Goal: Find specific page/section: Find specific page/section

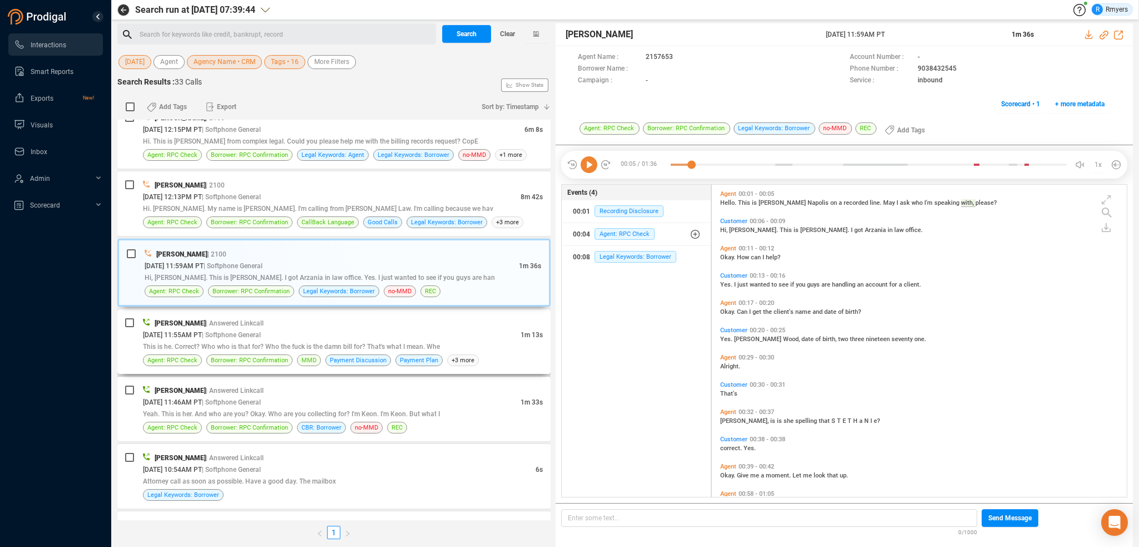
scroll to position [981, 0]
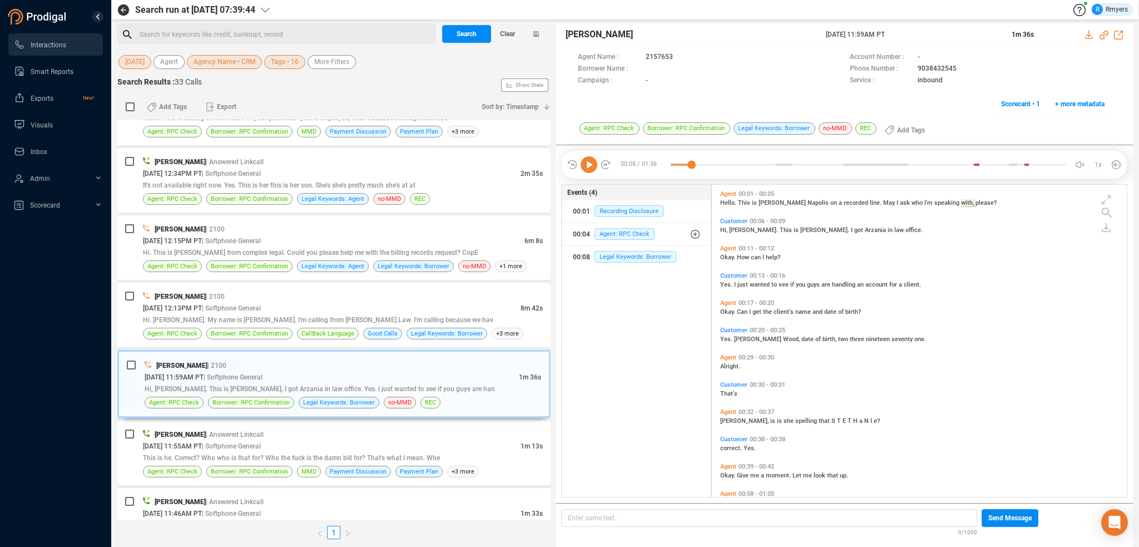
click at [583, 166] on icon at bounding box center [589, 164] width 17 height 17
click at [356, 440] on div "[DATE] 11:55AM PT | Softphone General" at bounding box center [332, 446] width 378 height 12
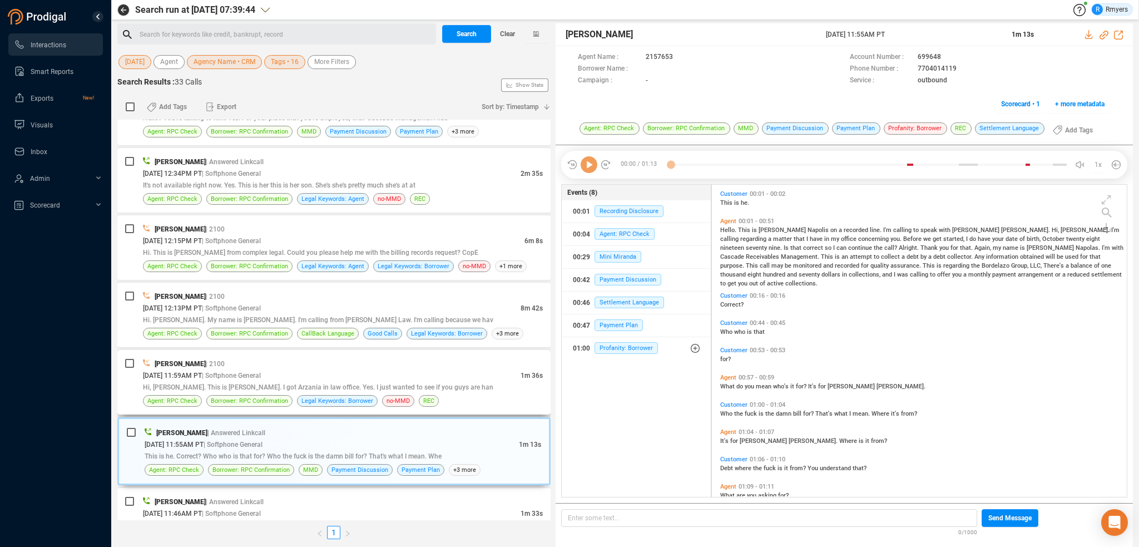
scroll to position [310, 409]
click at [348, 369] on div "[DATE] 11:59AM PT | Softphone General" at bounding box center [332, 375] width 378 height 12
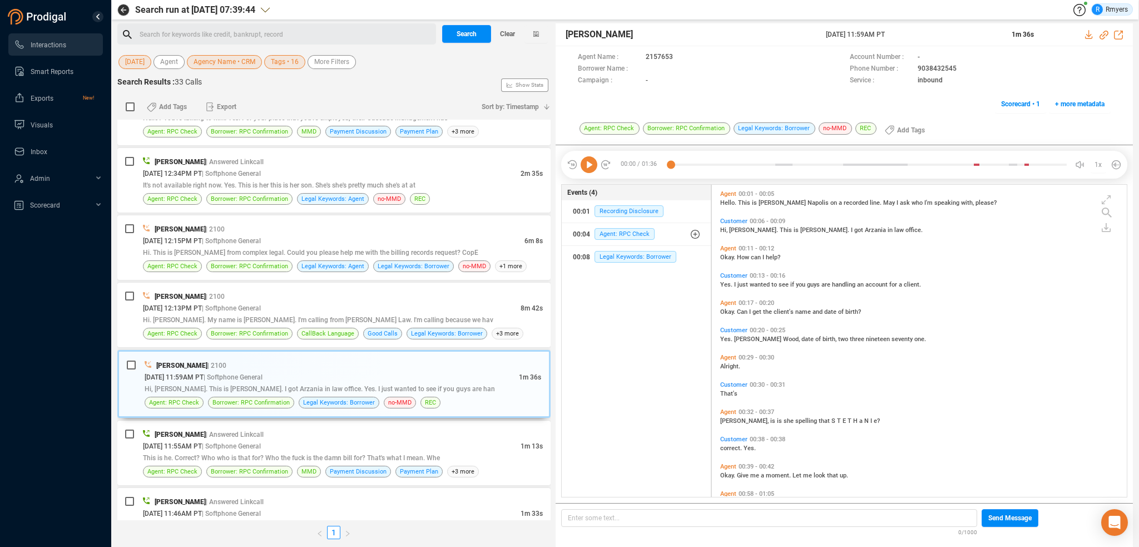
click at [588, 167] on icon at bounding box center [589, 164] width 17 height 17
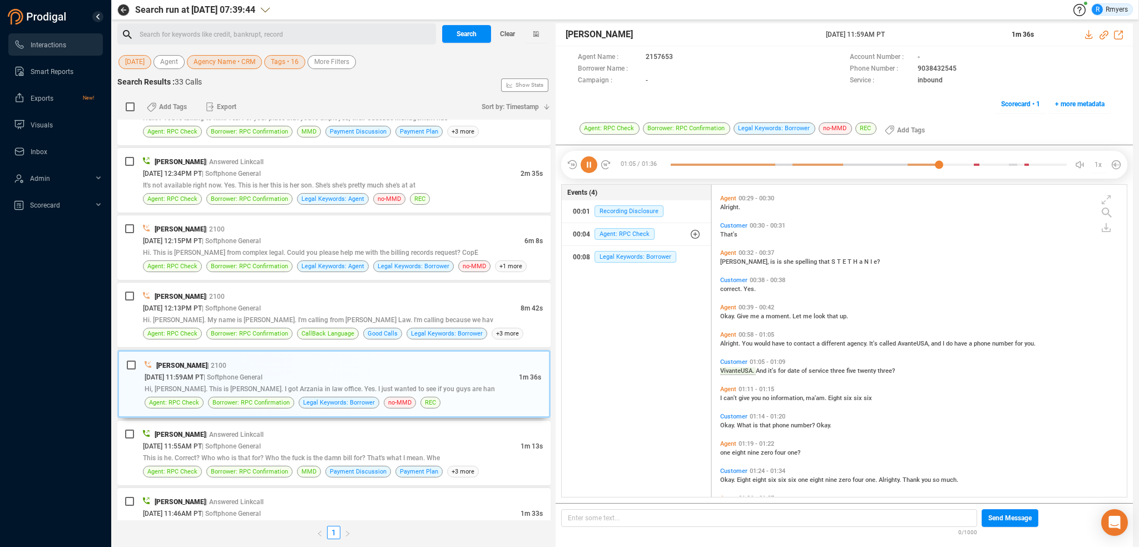
scroll to position [186, 0]
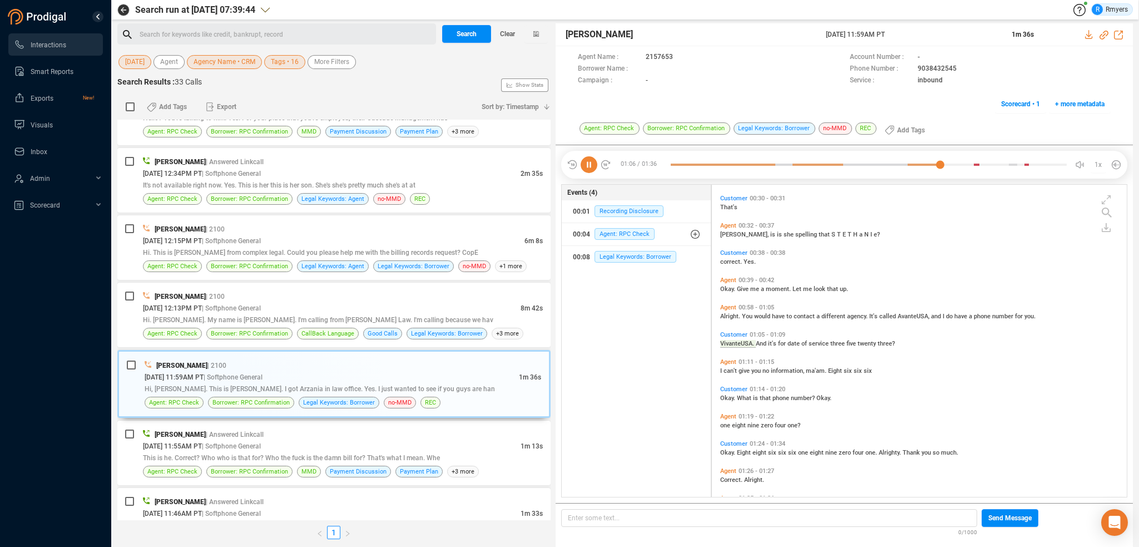
click at [592, 164] on icon at bounding box center [589, 164] width 17 height 17
drag, startPoint x: 270, startPoint y: 320, endPoint x: 342, endPoint y: 318, distance: 71.8
click at [274, 322] on div "[PERSON_NAME] | 2100 [DATE] 12:13PM PT | Softphone General 8m 42s Hi. [PERSON_N…" at bounding box center [343, 314] width 400 height 49
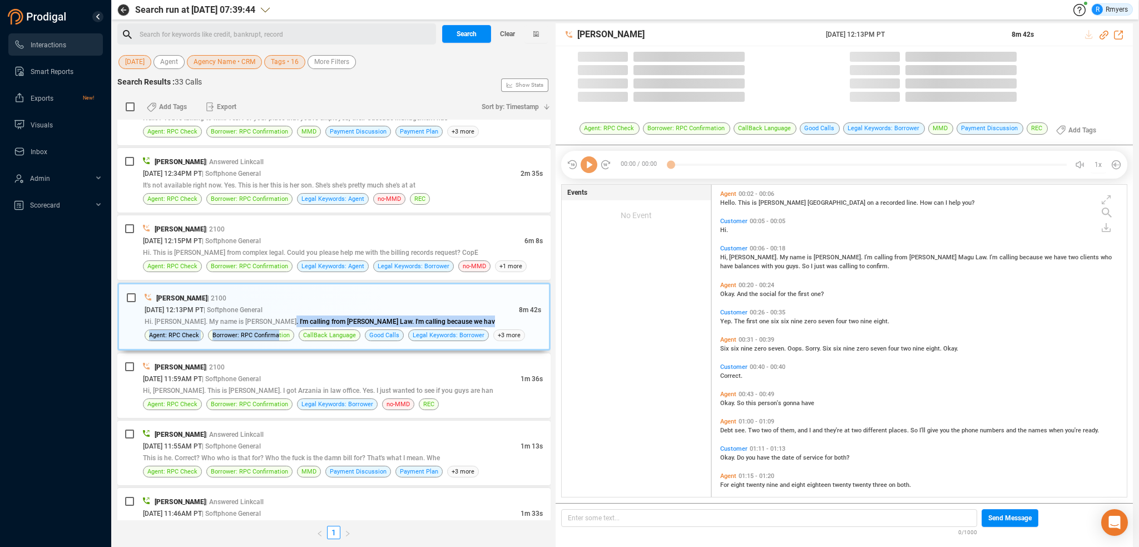
scroll to position [310, 409]
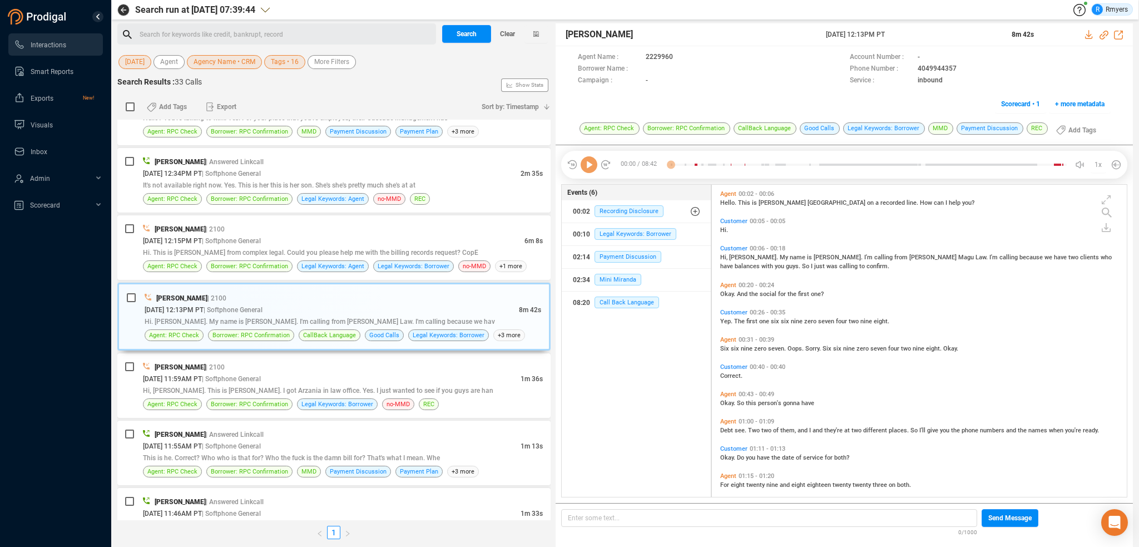
click at [590, 169] on icon at bounding box center [589, 164] width 17 height 17
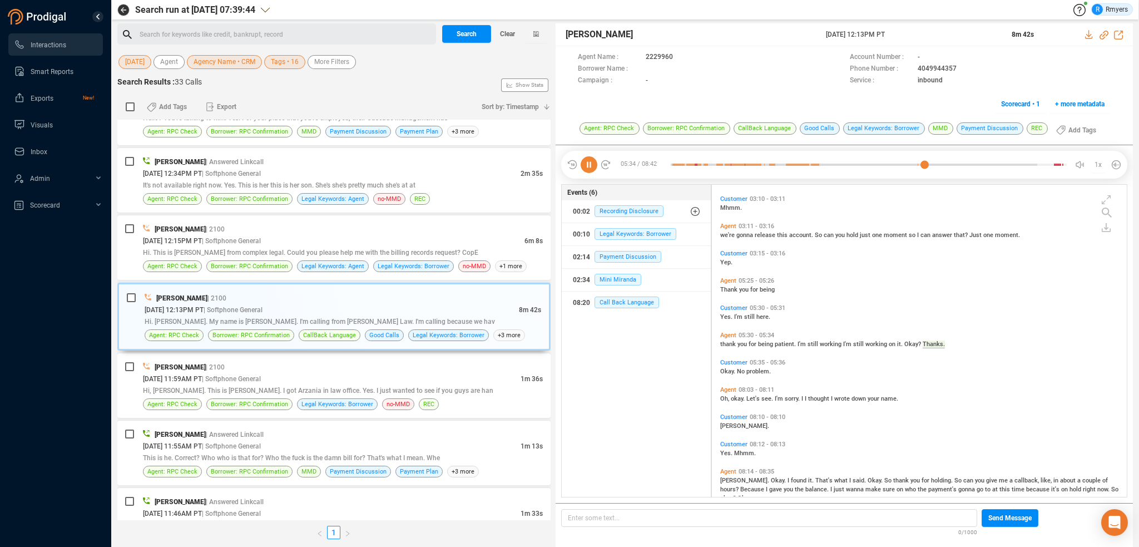
scroll to position [742, 0]
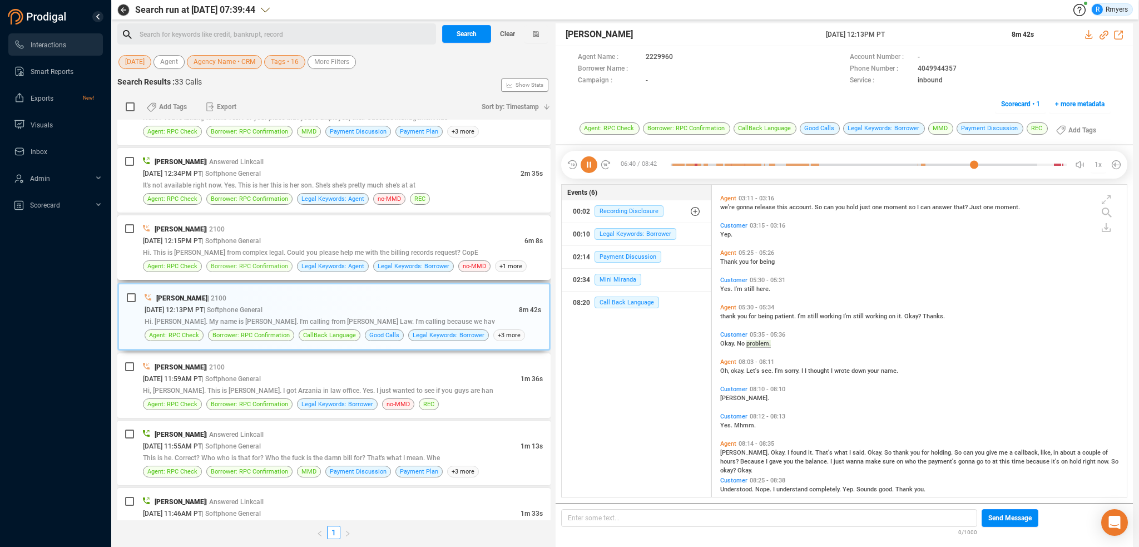
click at [279, 261] on span "Borrower: RPC Confirmation" at bounding box center [249, 266] width 77 height 11
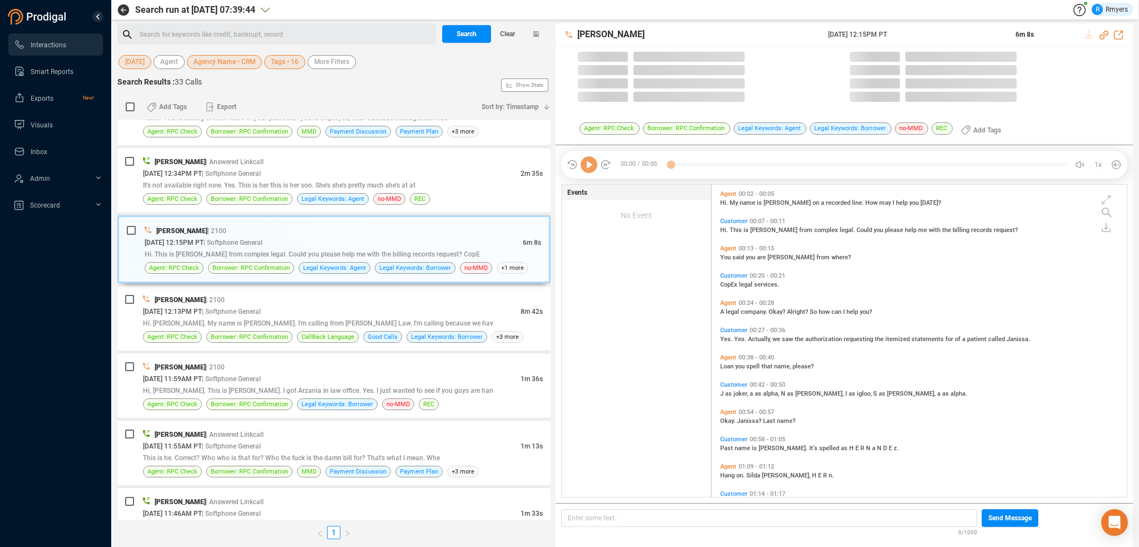
scroll to position [310, 409]
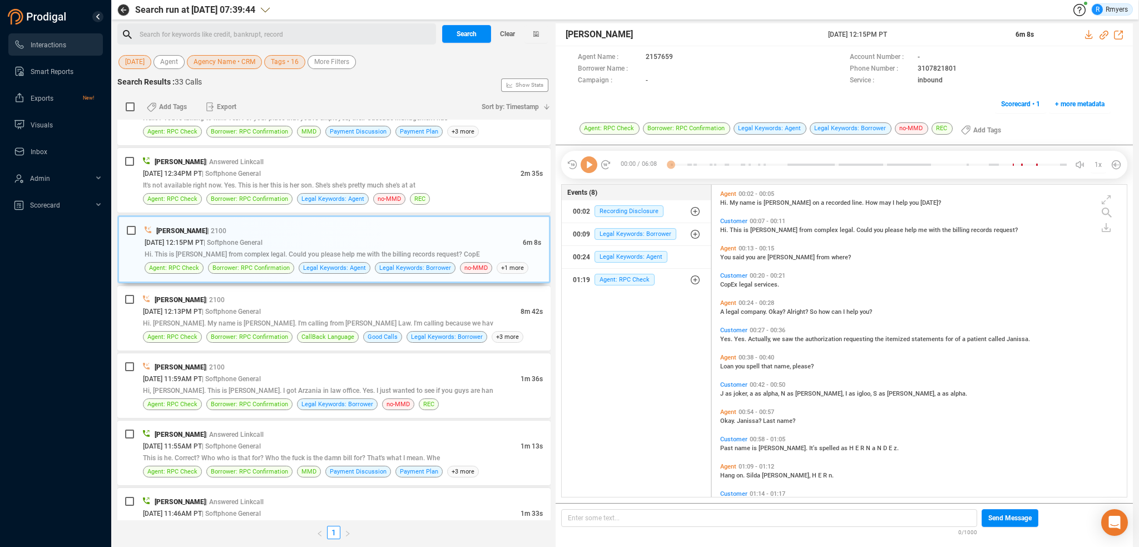
click at [590, 169] on icon at bounding box center [589, 164] width 17 height 17
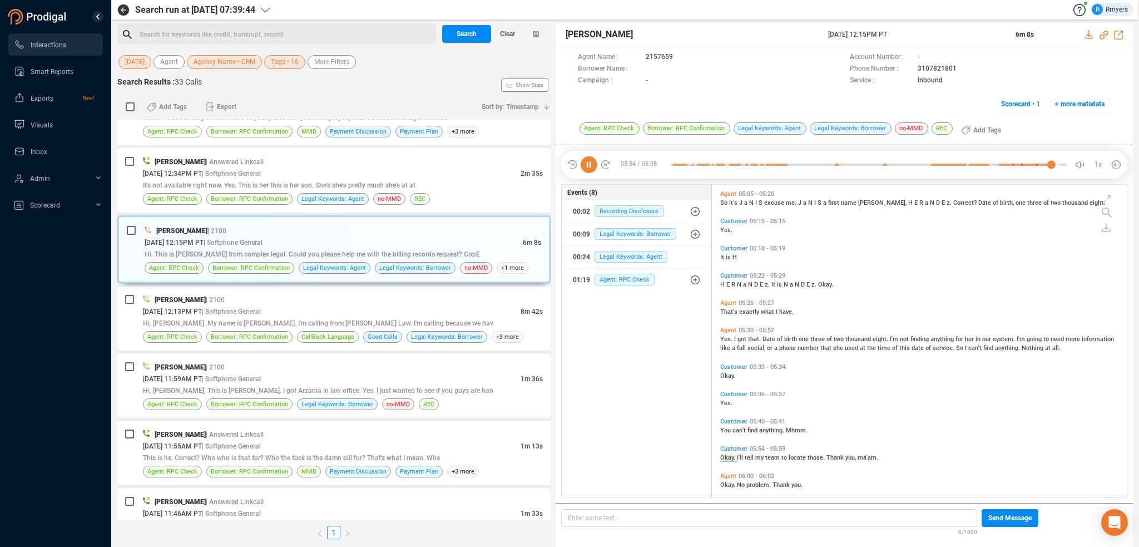
scroll to position [826, 0]
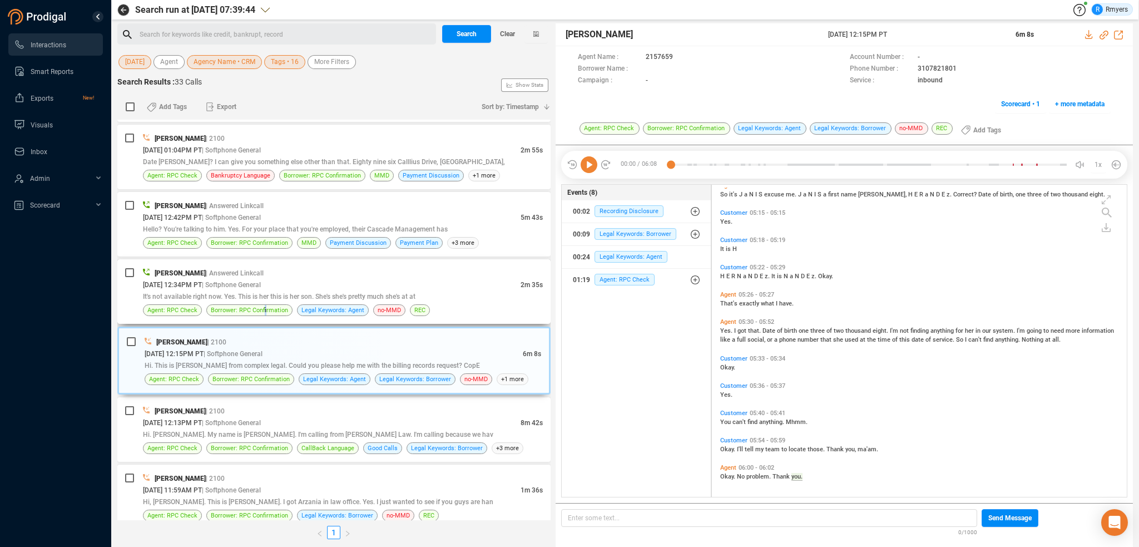
drag, startPoint x: 264, startPoint y: 307, endPoint x: 300, endPoint y: 319, distance: 38.2
click at [266, 307] on span "Borrower: RPC Confirmation" at bounding box center [249, 310] width 77 height 11
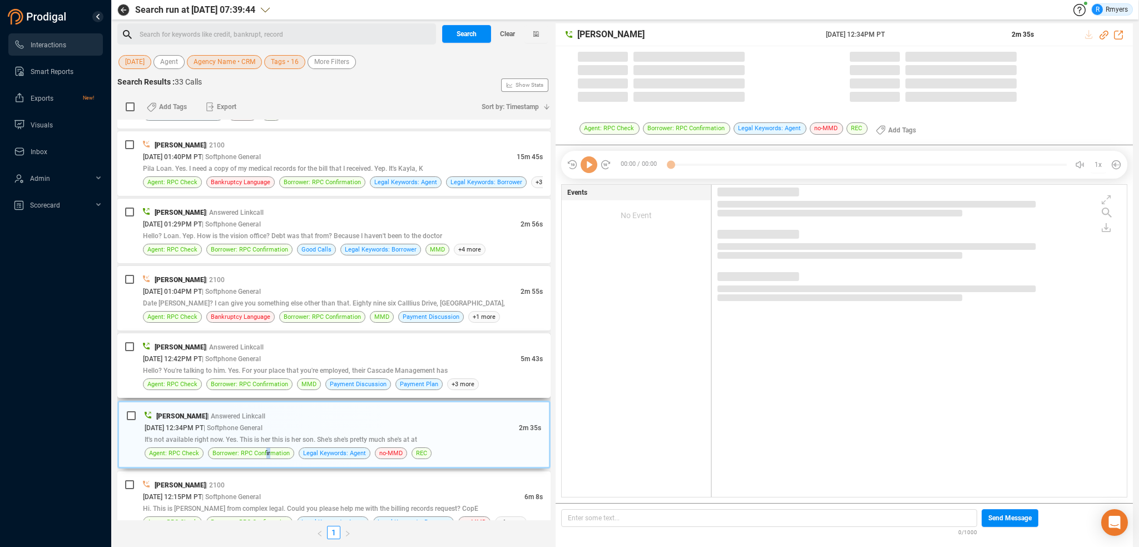
scroll to position [703, 0]
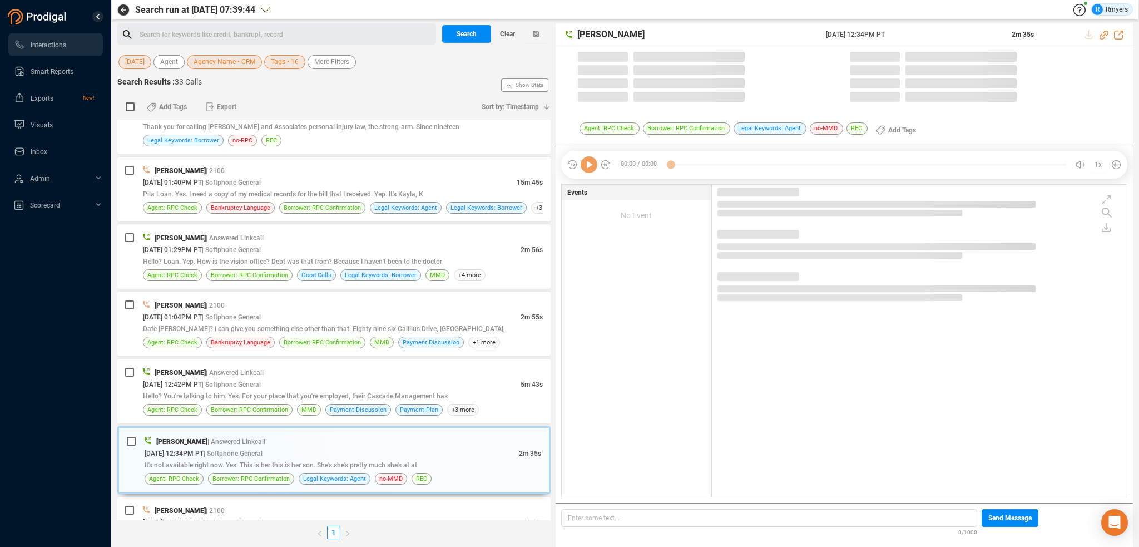
click at [587, 171] on icon at bounding box center [589, 164] width 17 height 17
click at [587, 165] on icon at bounding box center [589, 164] width 17 height 17
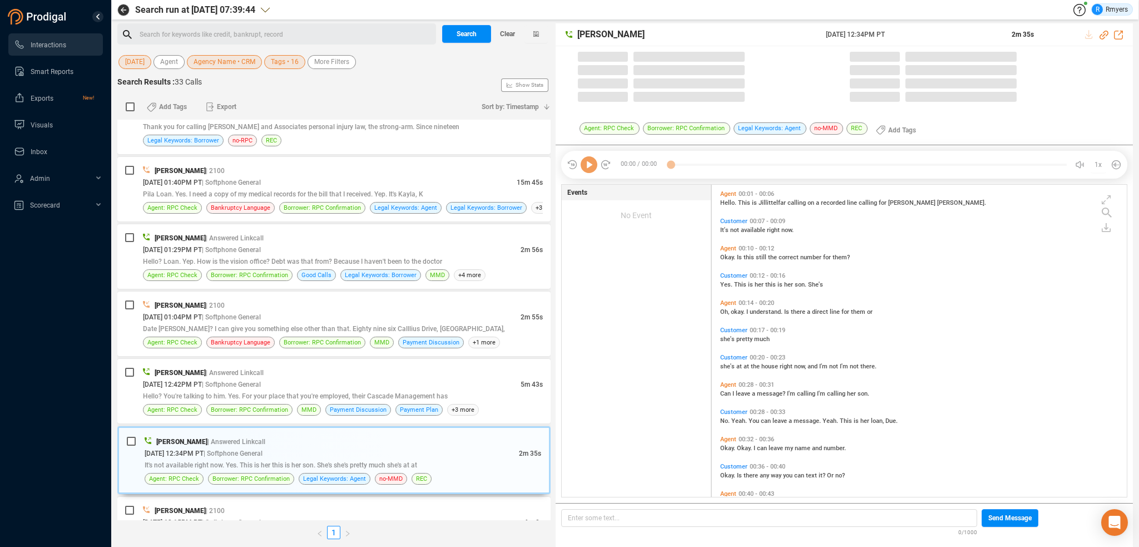
scroll to position [310, 409]
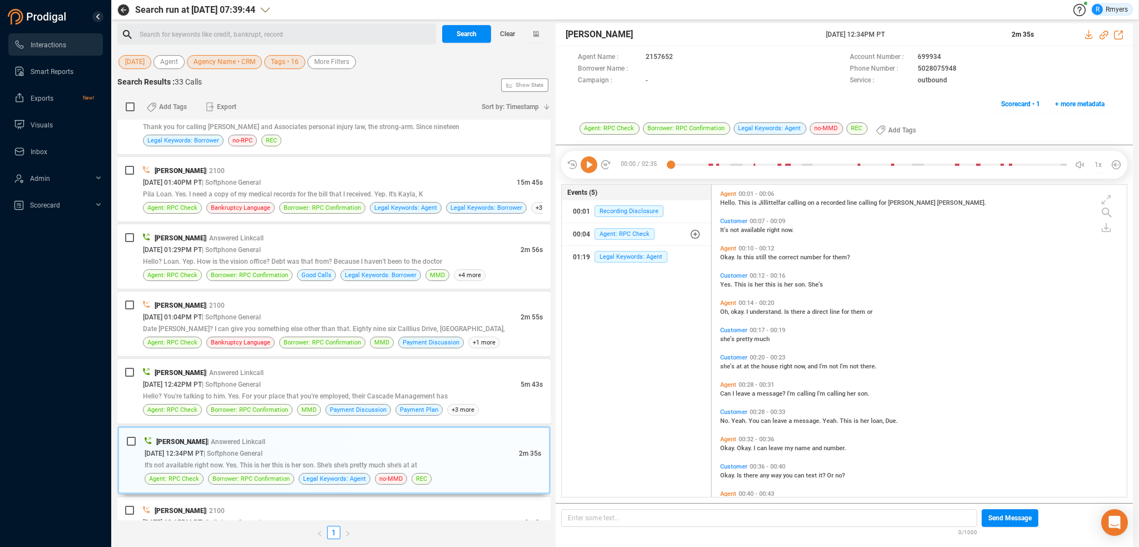
click at [587, 171] on icon at bounding box center [589, 164] width 17 height 17
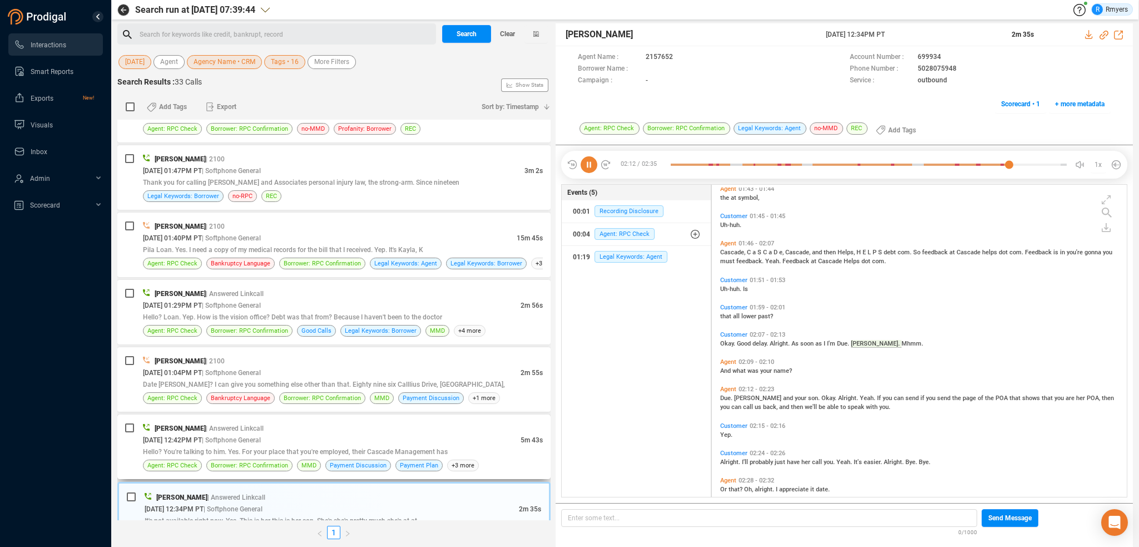
scroll to position [719, 0]
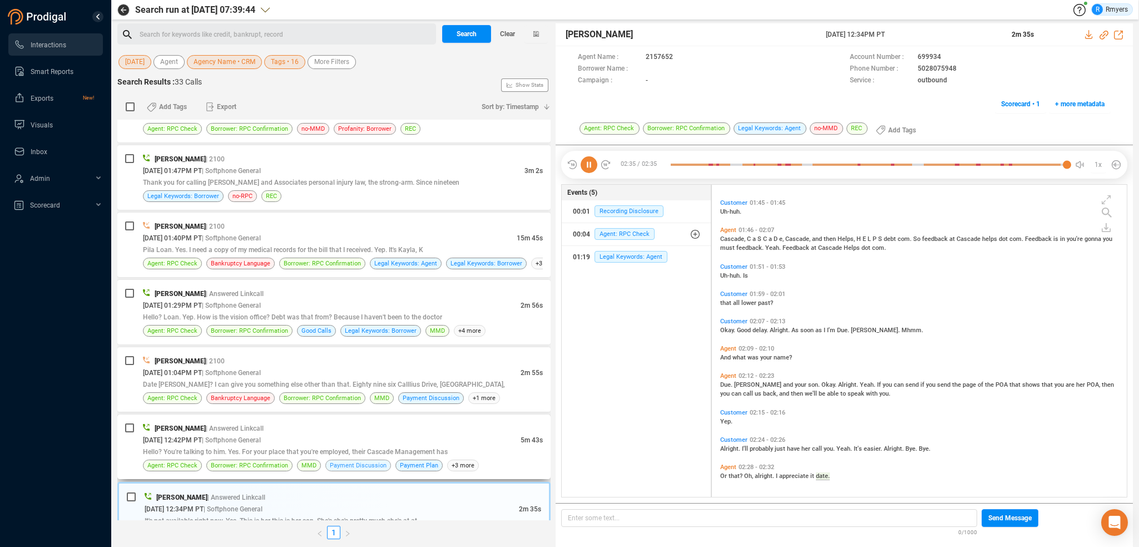
click at [356, 464] on span "Payment Discussion" at bounding box center [358, 465] width 57 height 11
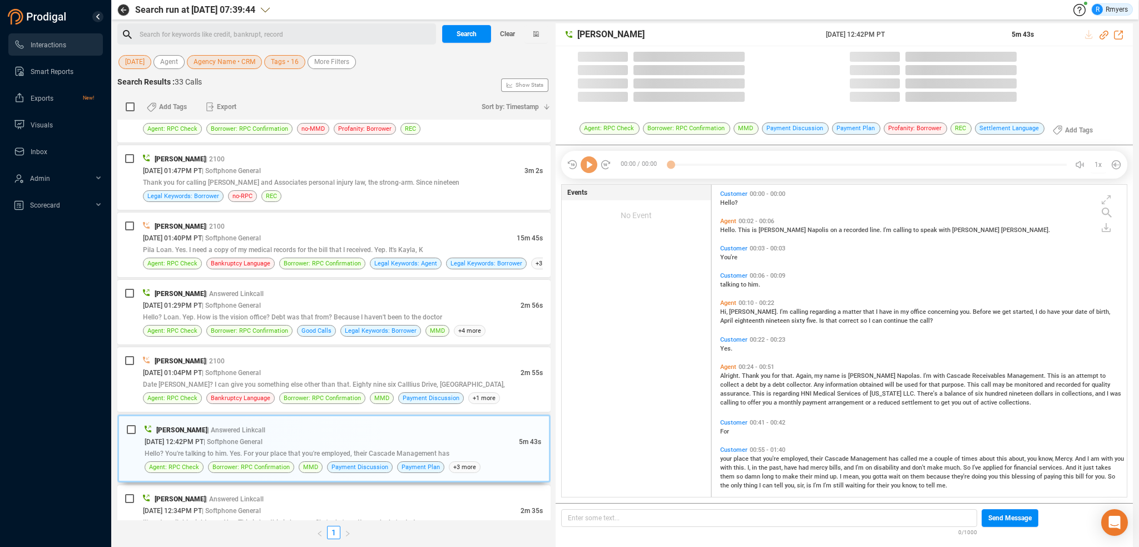
scroll to position [310, 409]
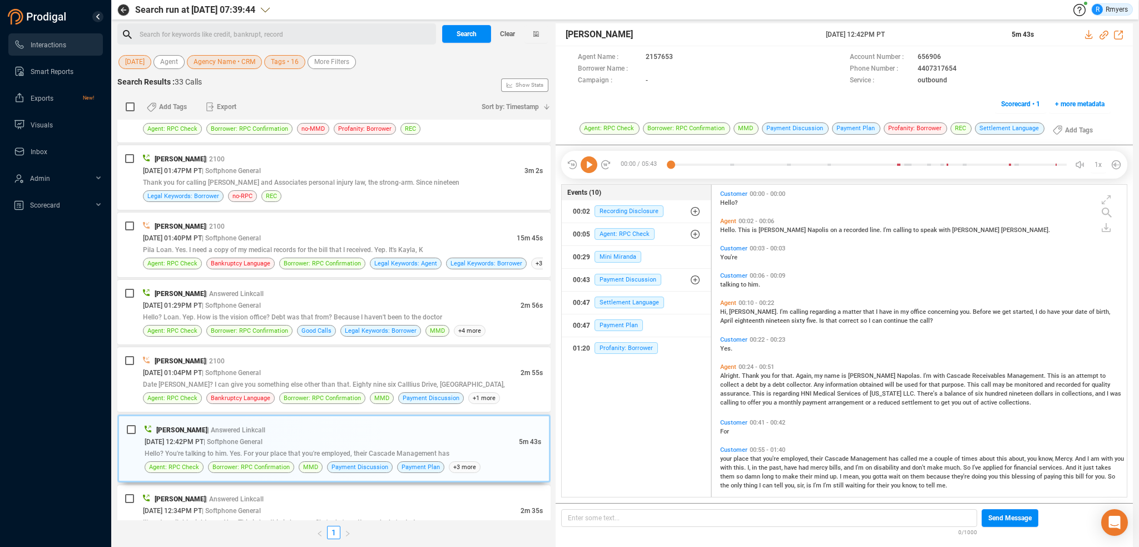
click at [591, 166] on icon at bounding box center [589, 164] width 17 height 17
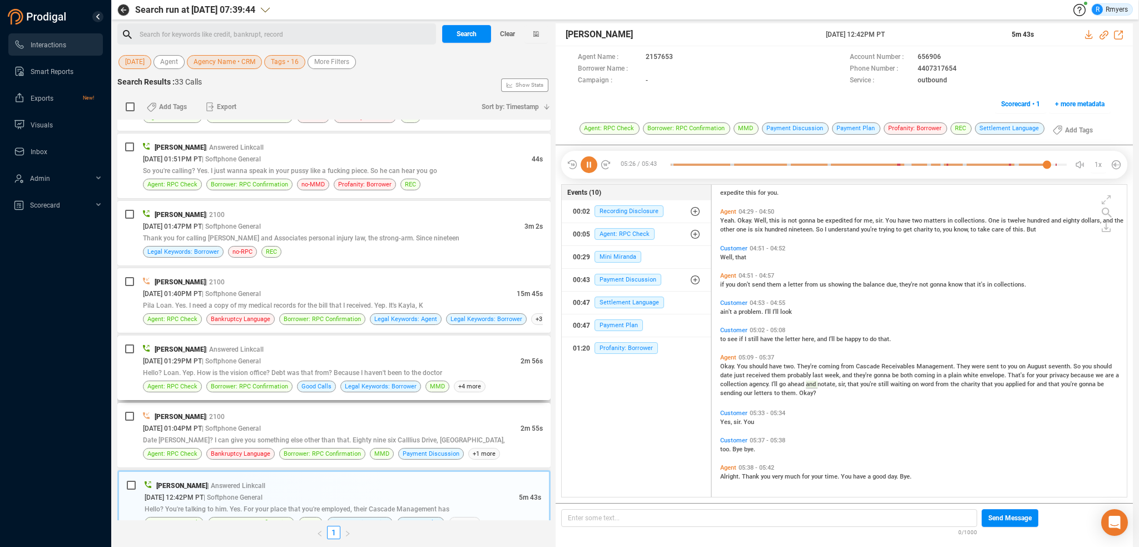
scroll to position [612, 0]
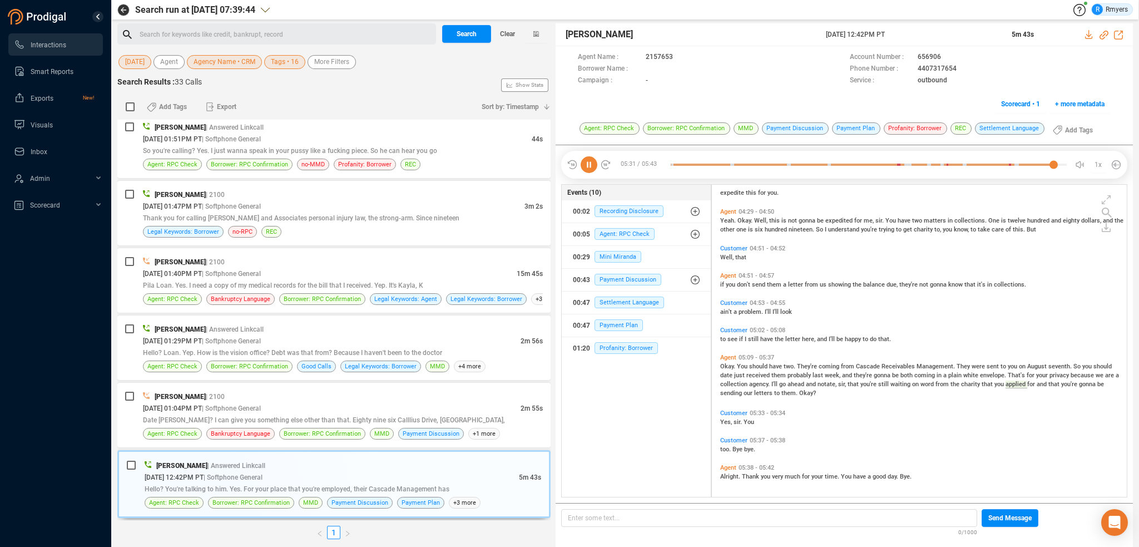
click at [590, 167] on icon at bounding box center [589, 164] width 17 height 17
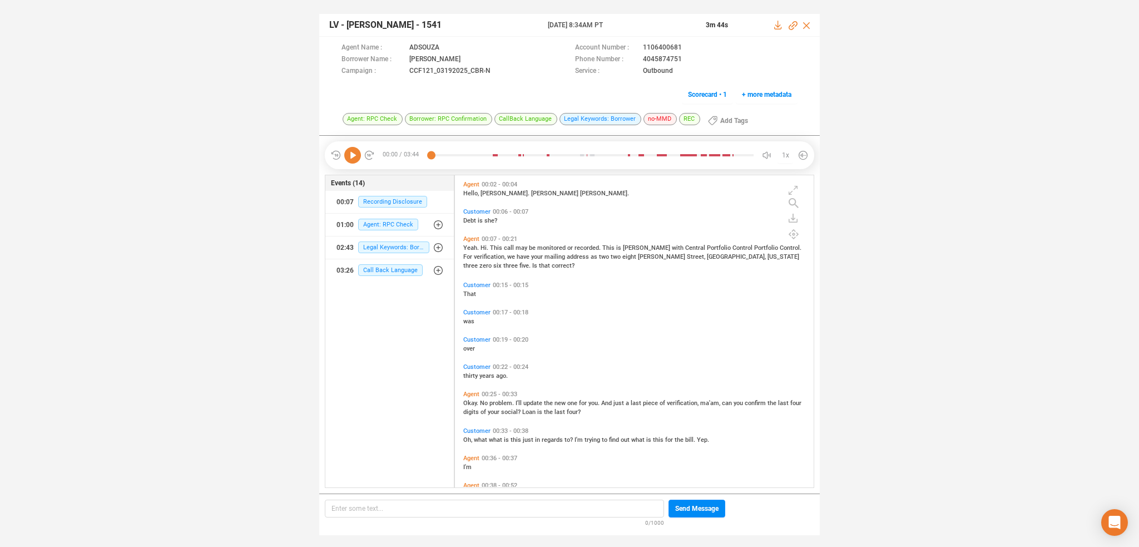
scroll to position [310, 354]
click at [353, 159] on icon at bounding box center [352, 155] width 17 height 17
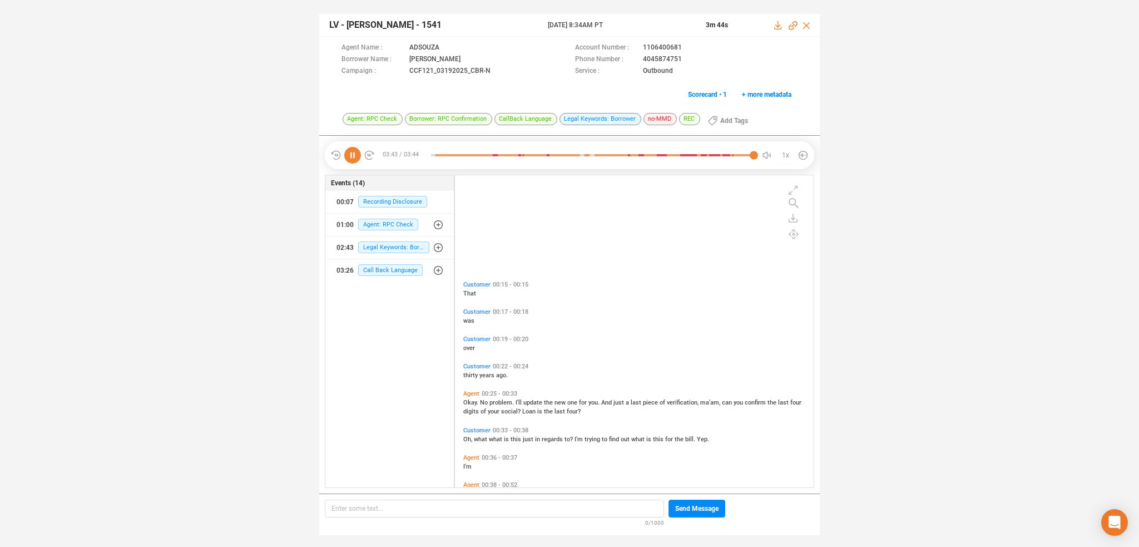
scroll to position [0, 0]
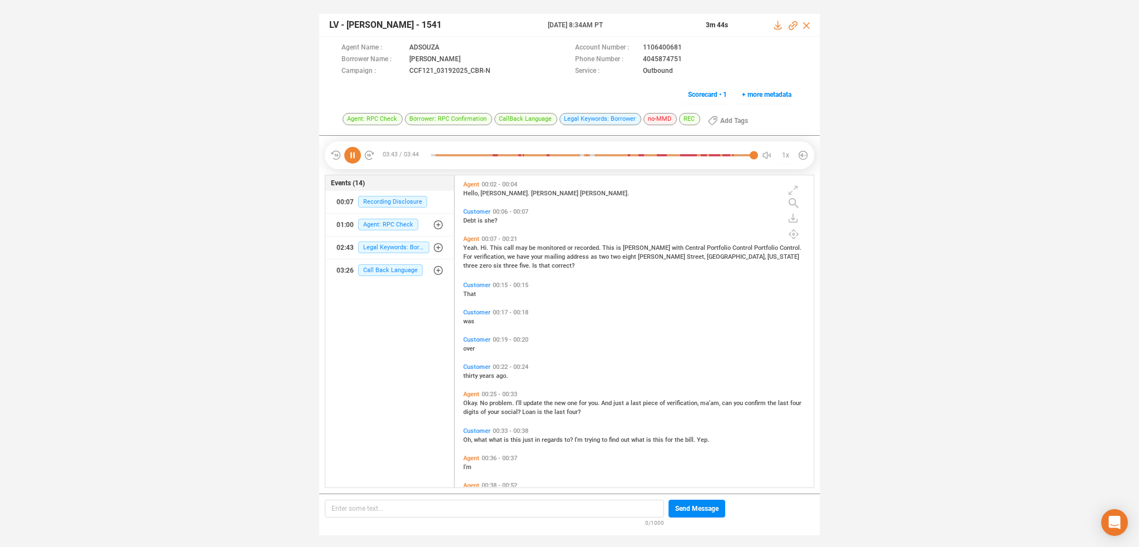
click at [349, 153] on icon at bounding box center [352, 155] width 17 height 17
click at [350, 154] on icon at bounding box center [352, 155] width 17 height 17
click at [469, 192] on span "Hello," at bounding box center [471, 193] width 17 height 7
click at [470, 245] on span "Yeah." at bounding box center [471, 247] width 17 height 7
click at [356, 157] on icon at bounding box center [352, 155] width 17 height 17
